Goal: Check status

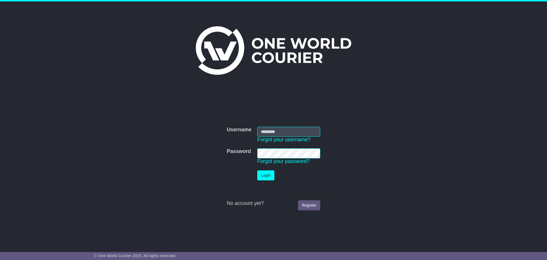
type input "**********"
click at [269, 174] on button "Login" at bounding box center [265, 175] width 17 height 10
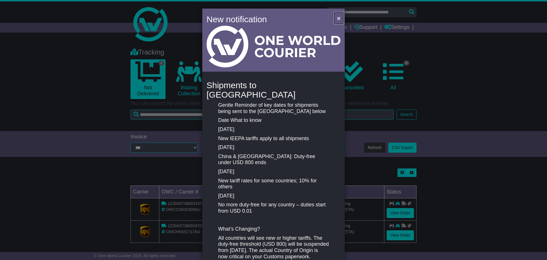
click at [337, 18] on span "×" at bounding box center [338, 18] width 3 height 7
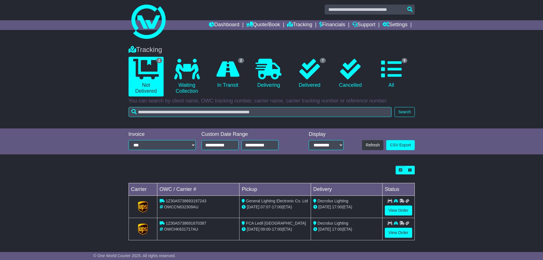
scroll to position [3, 0]
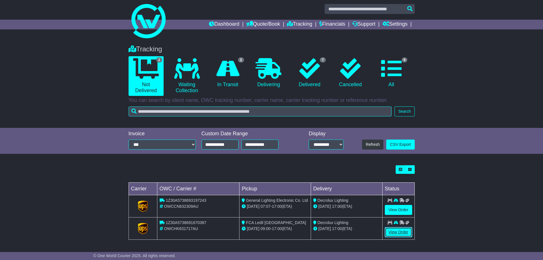
click at [391, 231] on link "View Order" at bounding box center [398, 232] width 27 height 10
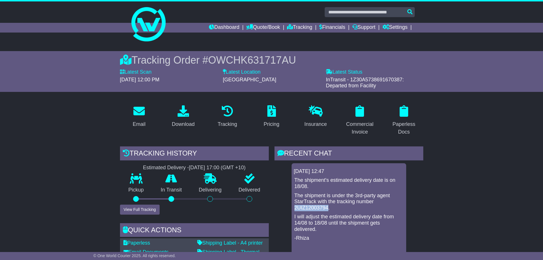
drag, startPoint x: 295, startPoint y: 208, endPoint x: 328, endPoint y: 209, distance: 33.6
click at [328, 209] on p "The shipment is under the 3rd-party agent StarTrack with the tracking number 2U…" at bounding box center [349, 201] width 109 height 19
copy p "2UIZ12003794"
